Goal: Information Seeking & Learning: Learn about a topic

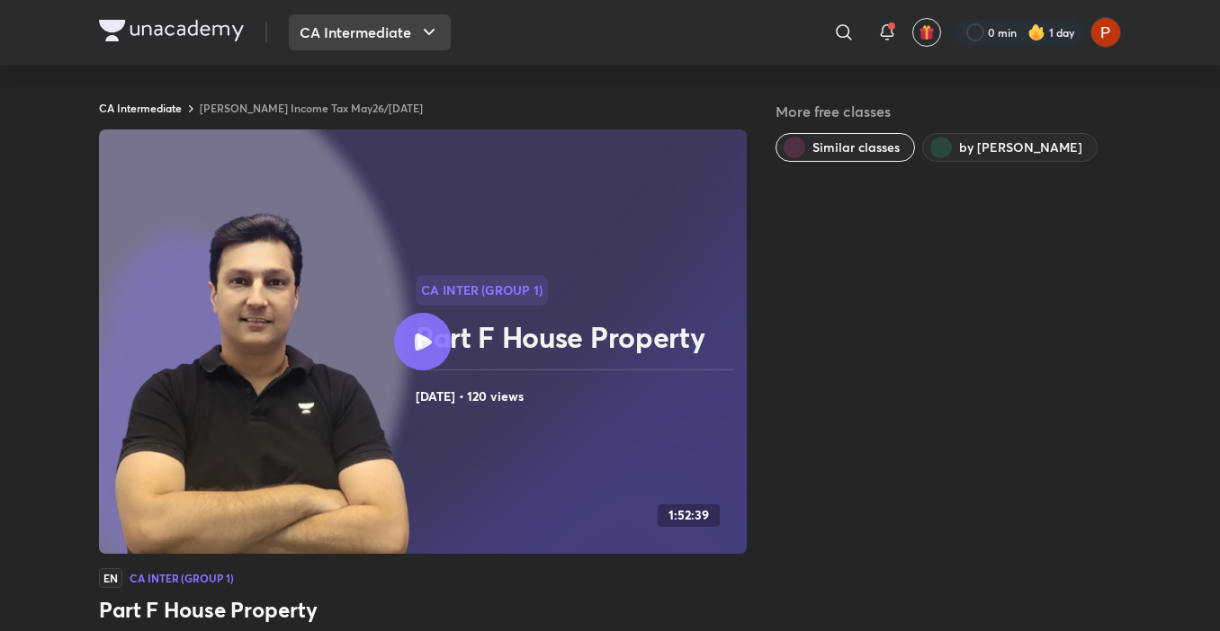
click at [409, 35] on button "CA Intermediate" at bounding box center [370, 32] width 162 height 36
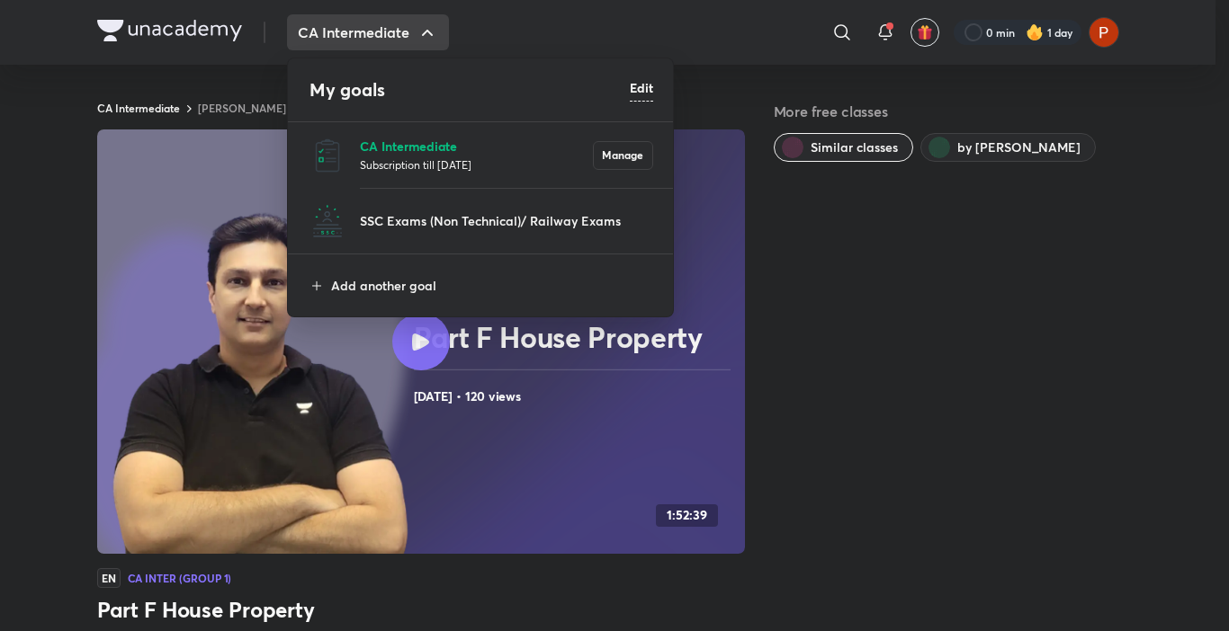
click at [413, 146] on p "CA Intermediate" at bounding box center [476, 146] width 233 height 19
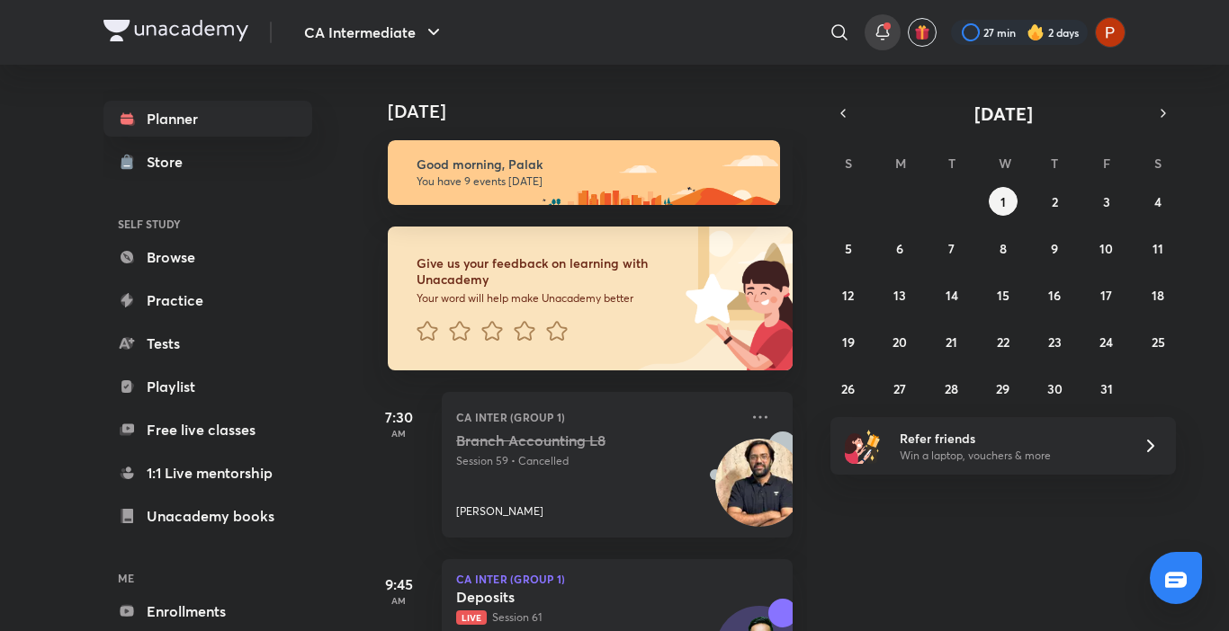
click at [874, 31] on icon at bounding box center [883, 33] width 22 height 22
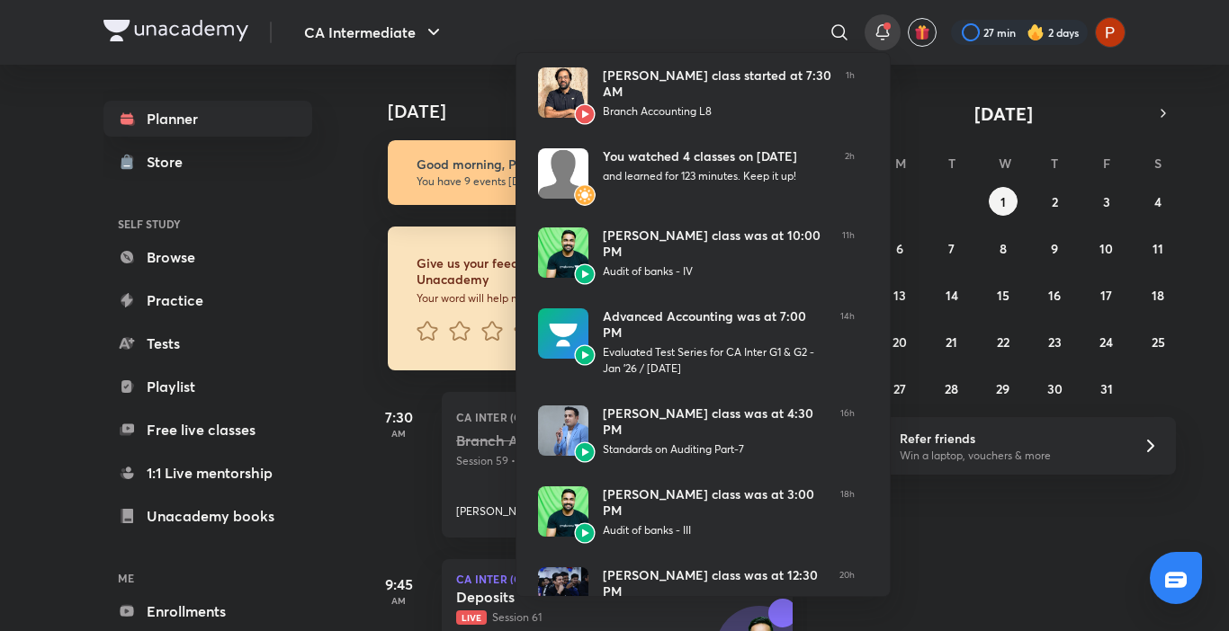
click at [754, 21] on div at bounding box center [614, 315] width 1229 height 631
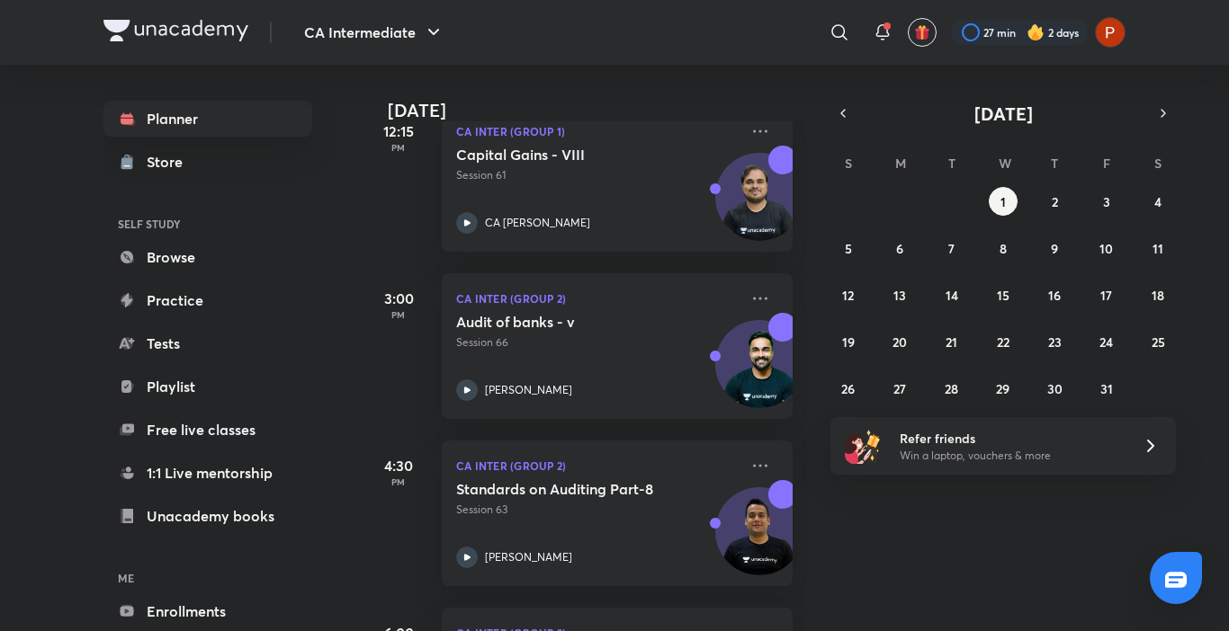
scroll to position [1224, 0]
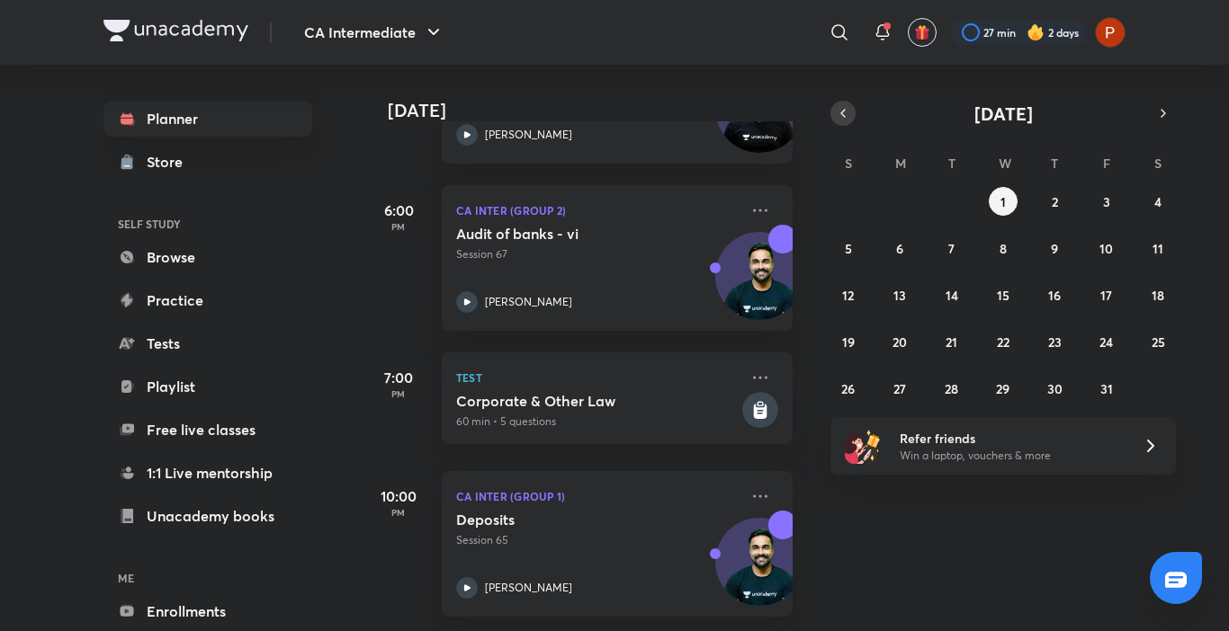
click at [846, 116] on icon "button" at bounding box center [843, 113] width 14 height 16
click at [850, 396] on abbr "28" at bounding box center [847, 389] width 13 height 17
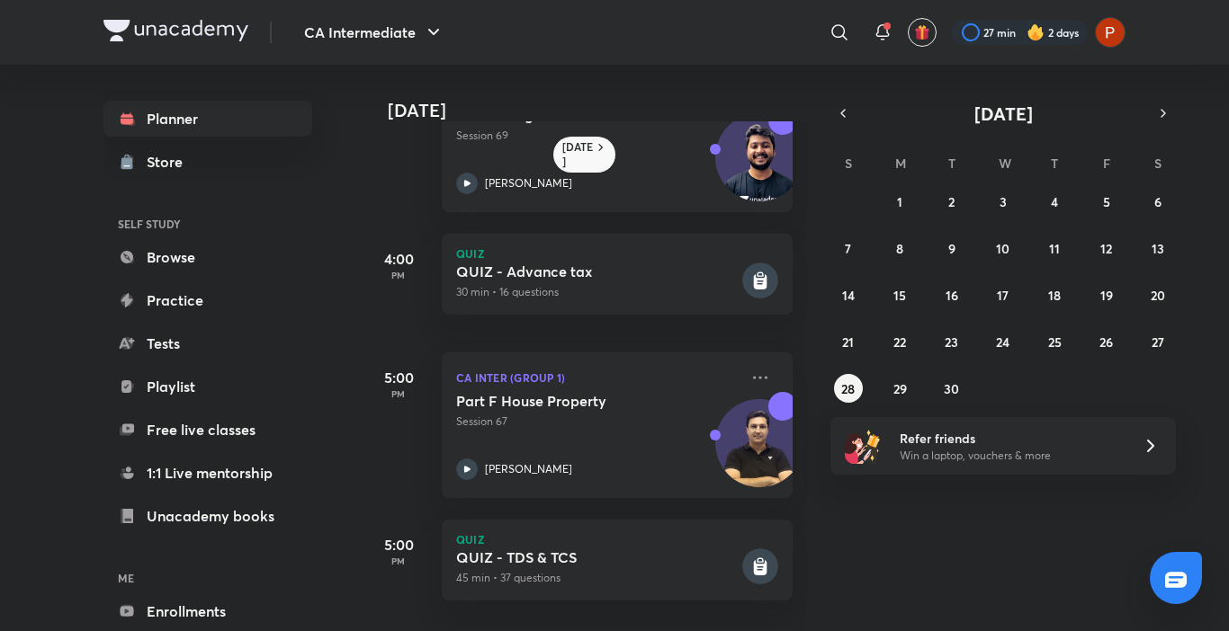
scroll to position [91, 0]
click at [461, 459] on icon at bounding box center [467, 470] width 22 height 22
